Goal: Find specific page/section: Find specific page/section

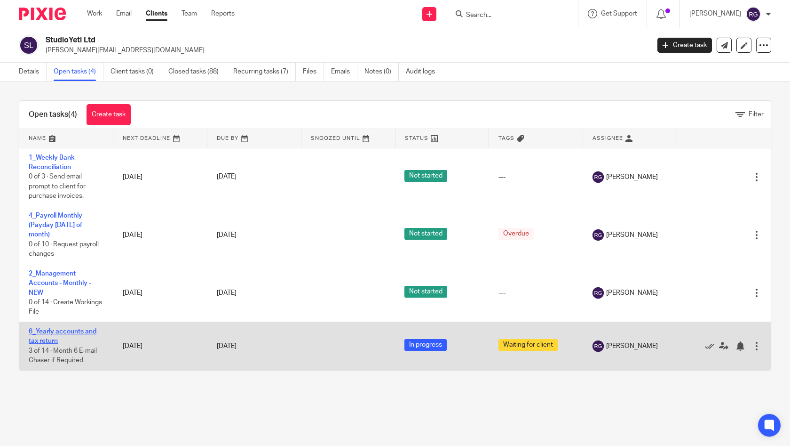
click at [52, 339] on link "6_Yearly accounts and tax return" at bounding box center [63, 336] width 68 height 16
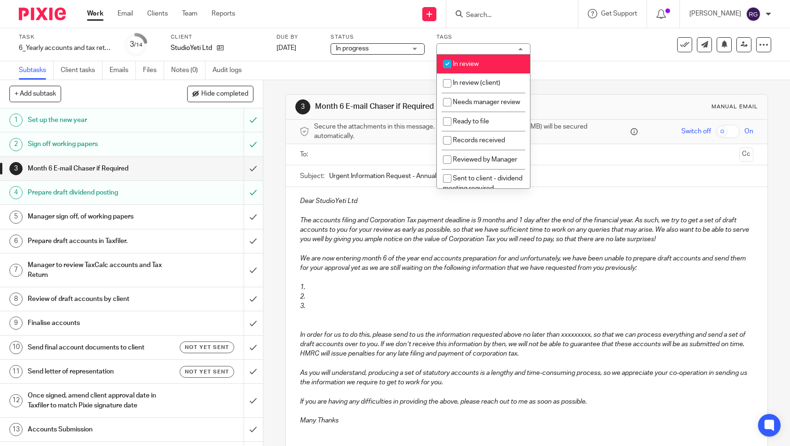
scroll to position [131, 0]
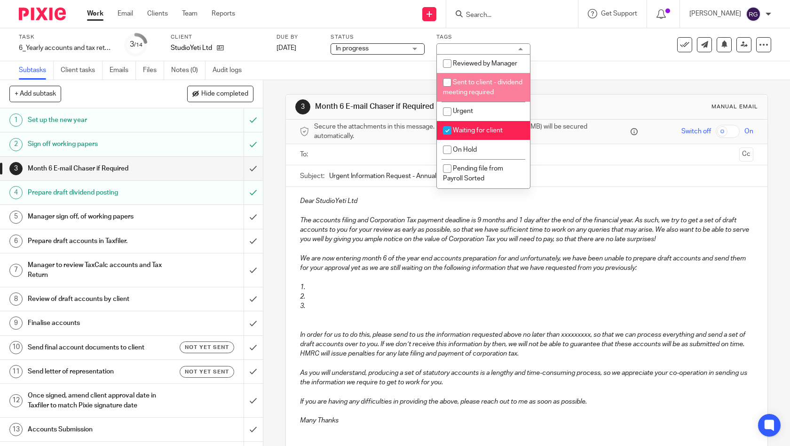
click at [579, 54] on div "Task 6_Yearly accounts and tax return Save 6_Yearly accounts and tax return 3 /…" at bounding box center [332, 44] width 627 height 23
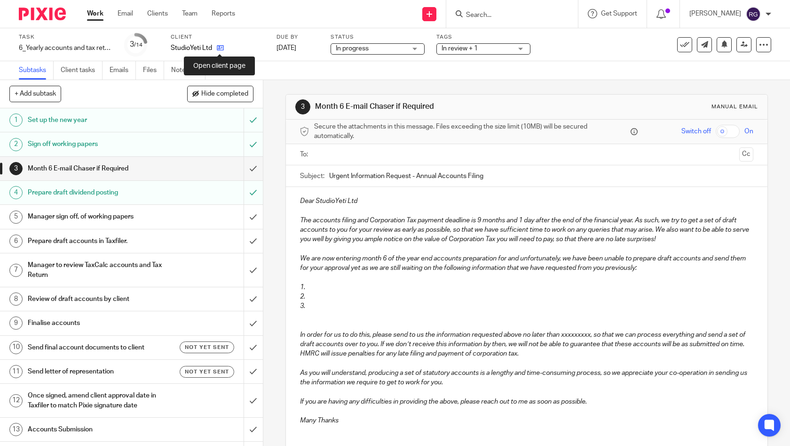
click at [218, 49] on icon at bounding box center [220, 47] width 7 height 7
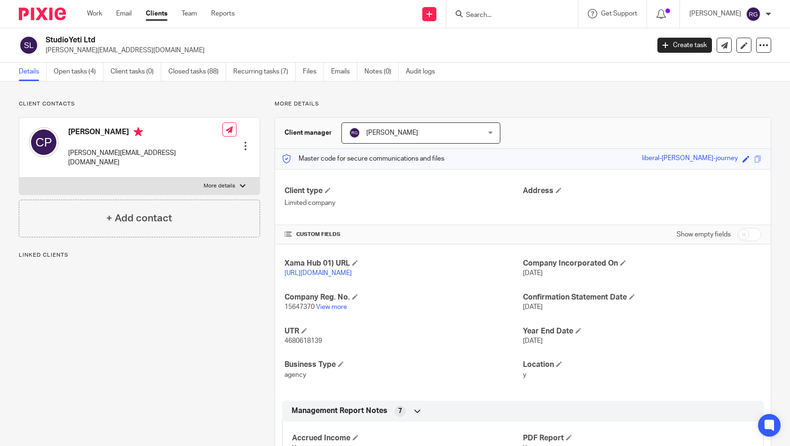
click at [489, 14] on input "Search" at bounding box center [507, 15] width 85 height 8
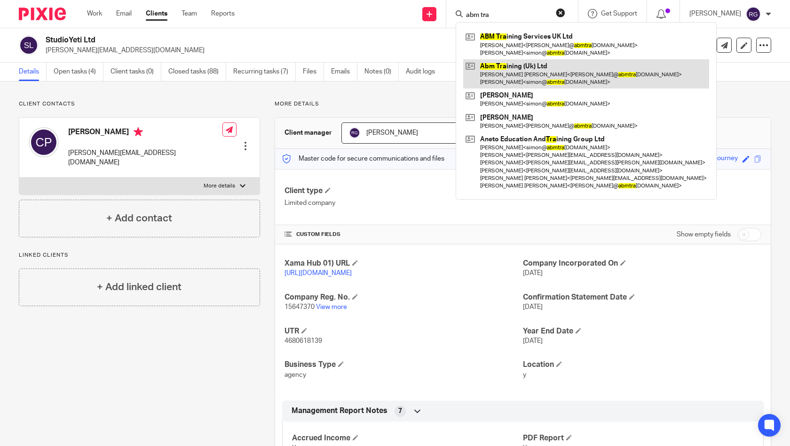
type input "abm tra"
click at [531, 70] on link at bounding box center [586, 73] width 246 height 29
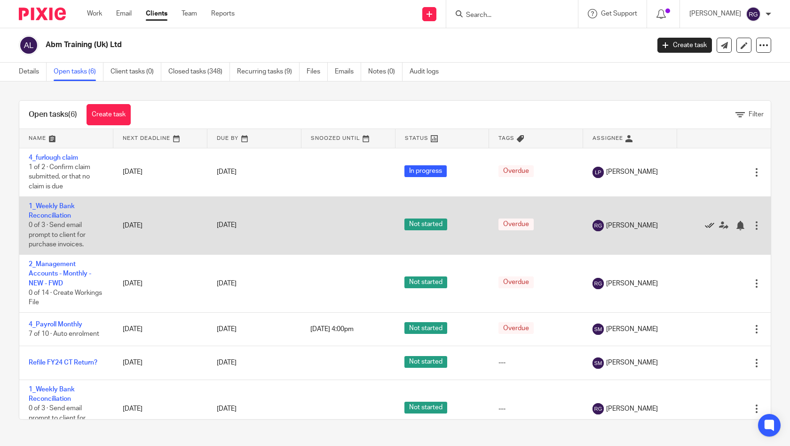
click at [705, 228] on icon at bounding box center [709, 225] width 9 height 9
